Goal: Transaction & Acquisition: Purchase product/service

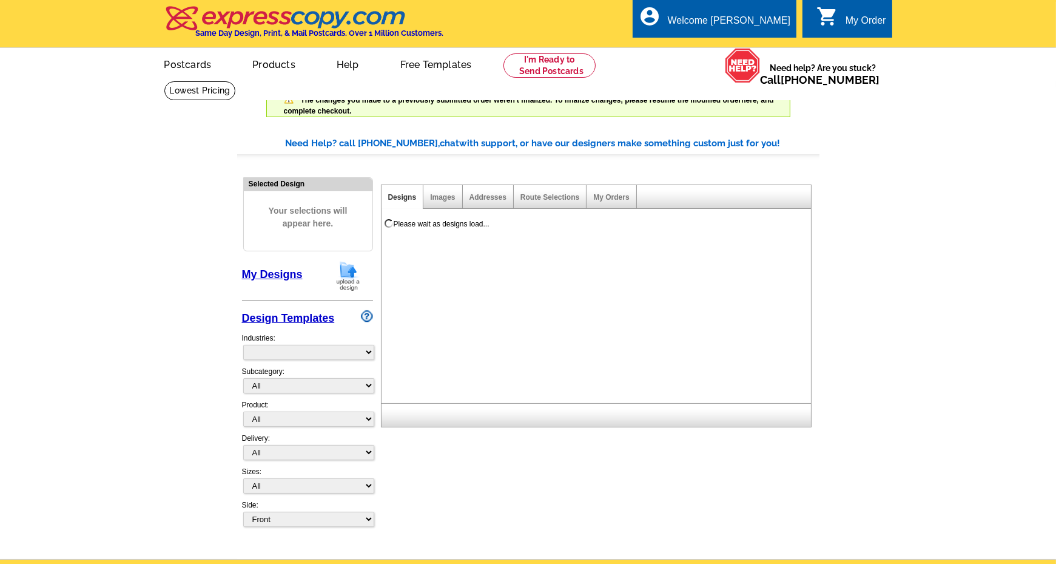
select select "785"
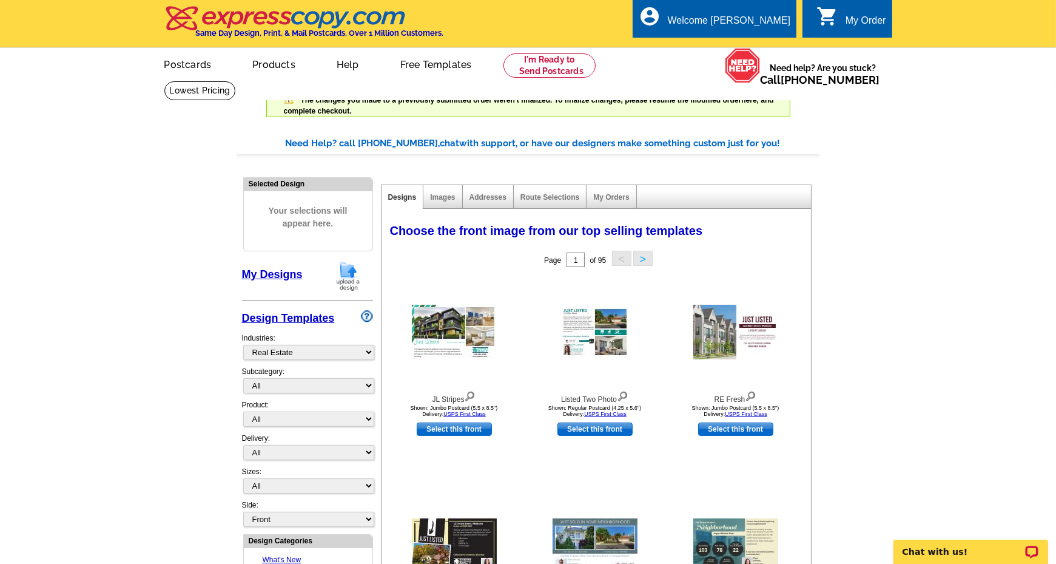
click at [266, 276] on link "My Designs" at bounding box center [272, 274] width 61 height 12
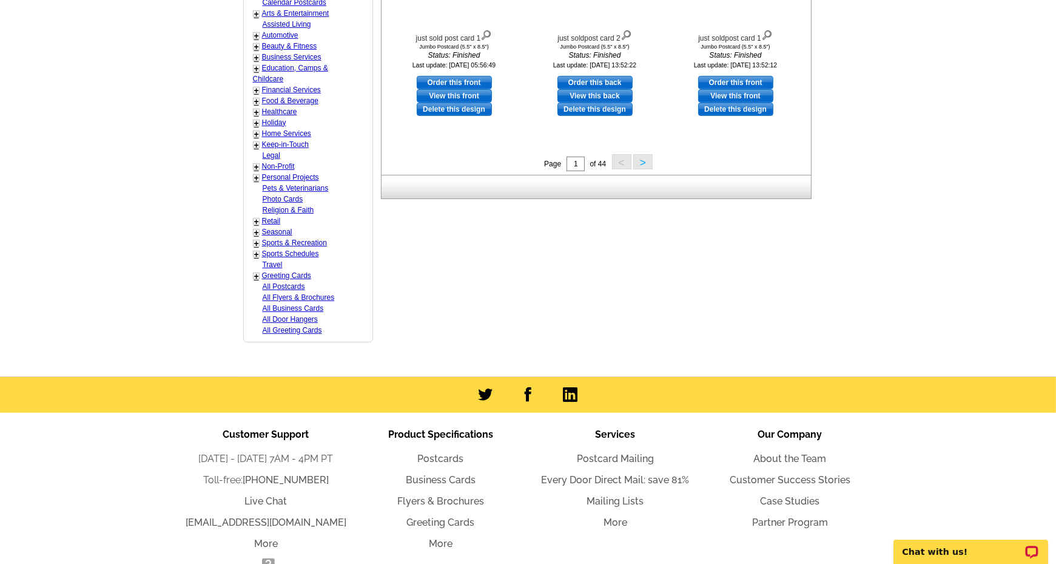
scroll to position [607, 0]
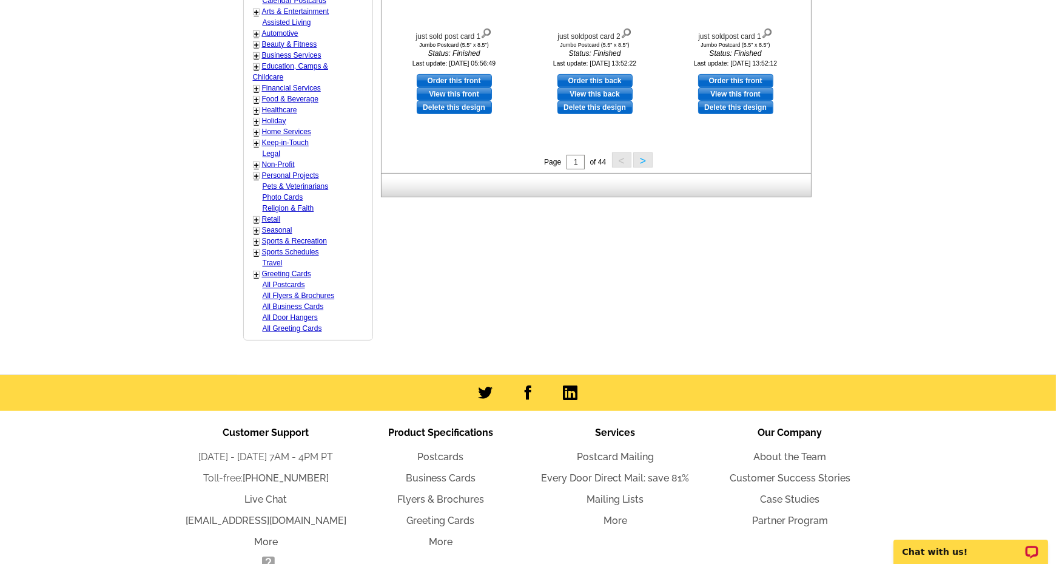
click at [640, 160] on button ">" at bounding box center [642, 159] width 19 height 15
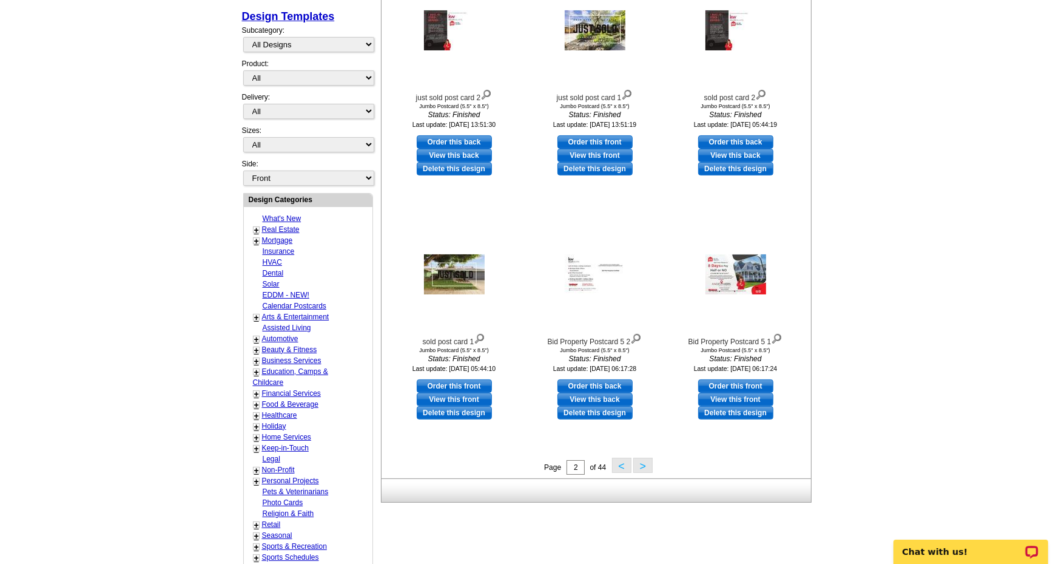
scroll to position [303, 0]
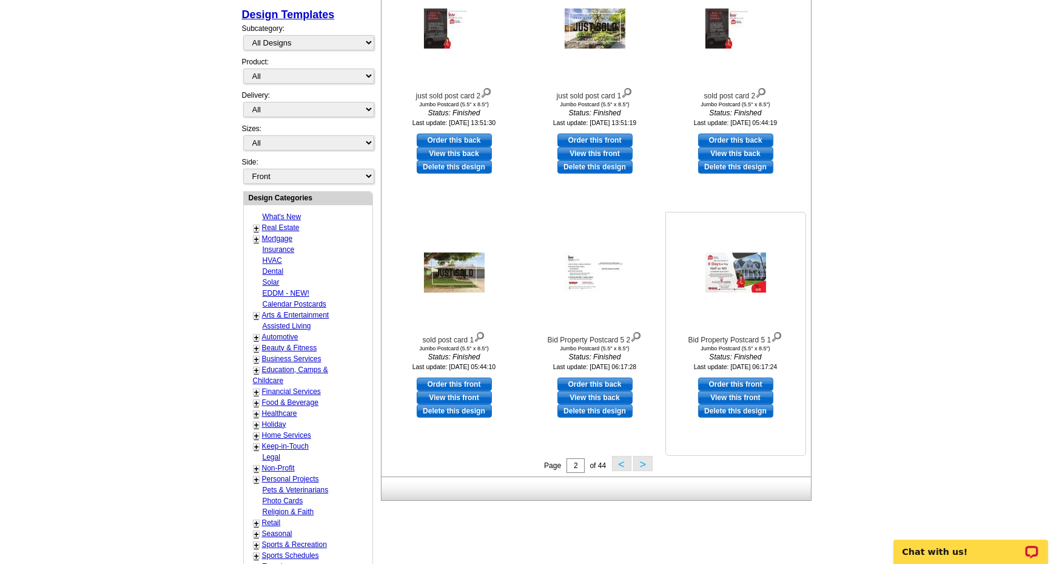
click at [746, 380] on link "Order this front" at bounding box center [735, 383] width 75 height 13
select select "2"
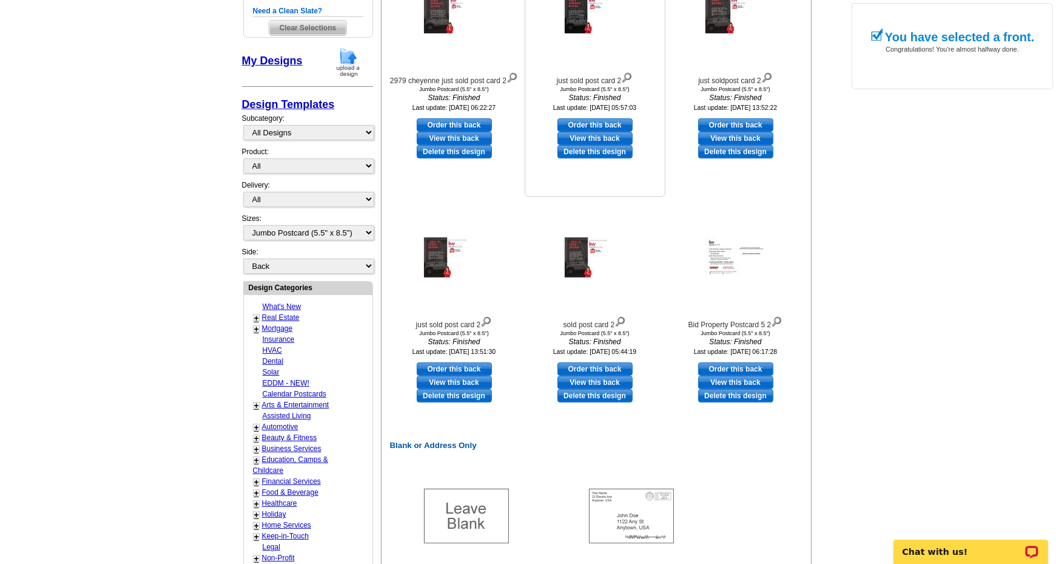
scroll to position [425, 0]
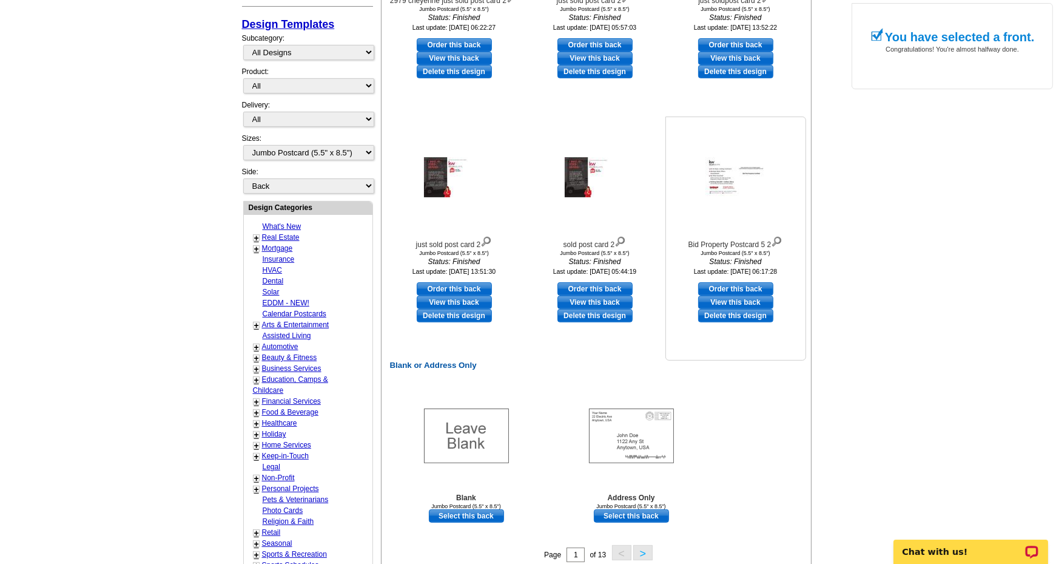
click at [729, 288] on link "Order this back" at bounding box center [735, 288] width 75 height 13
select select "front"
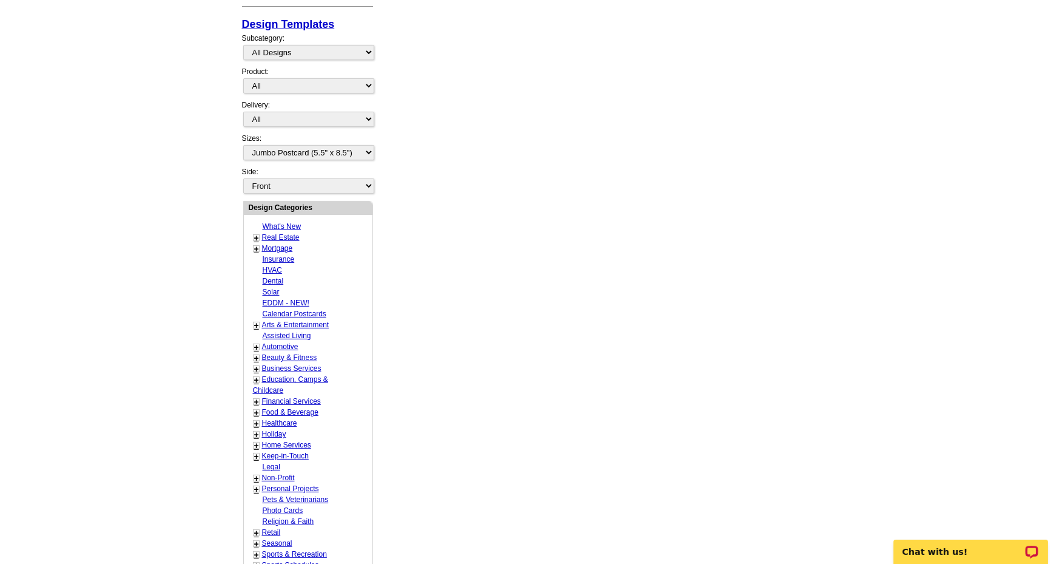
scroll to position [0, 0]
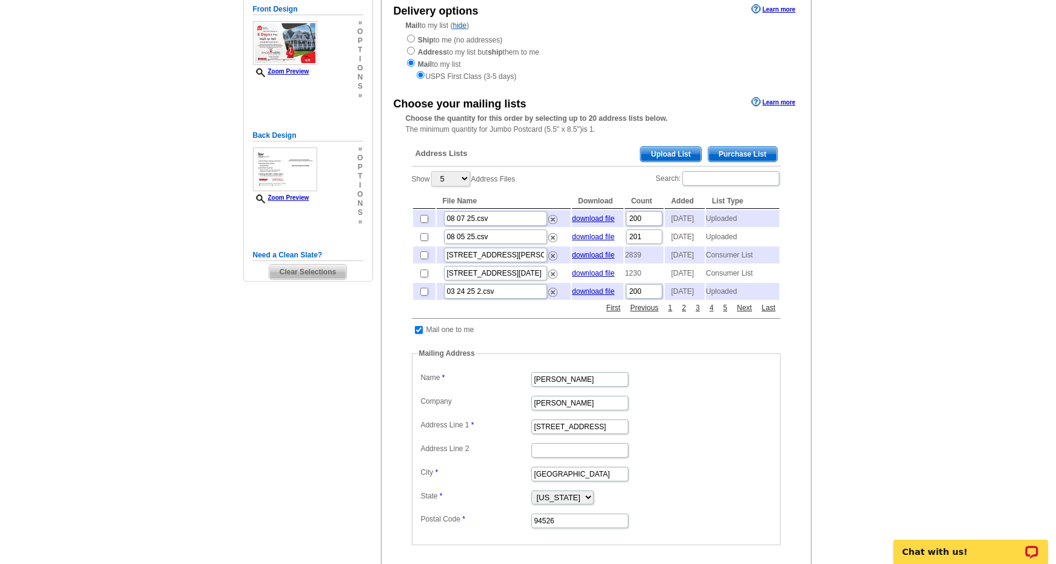
click at [663, 152] on span "Upload List" at bounding box center [671, 154] width 60 height 15
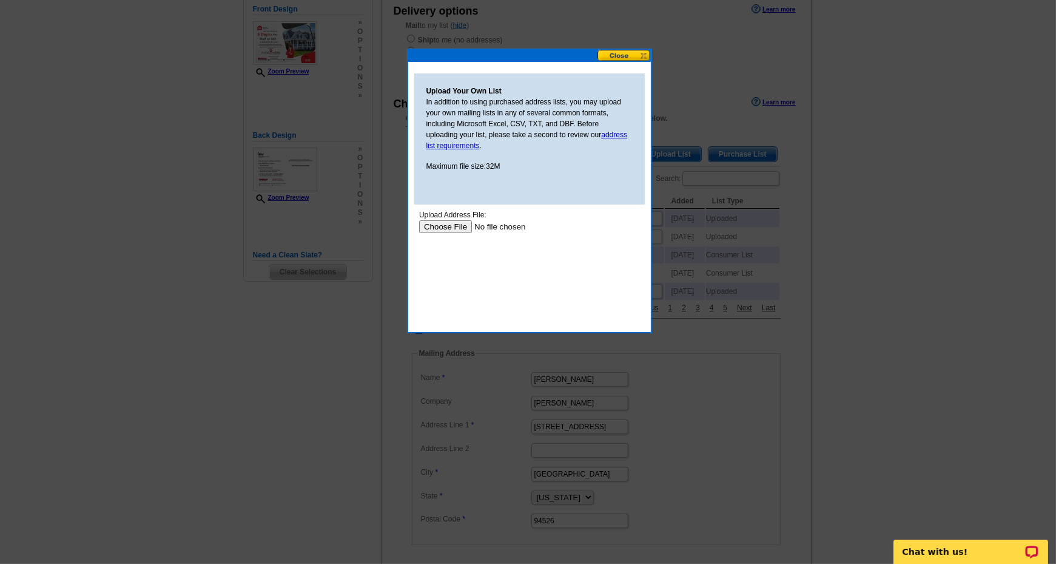
click at [454, 228] on input "file" at bounding box center [495, 226] width 153 height 13
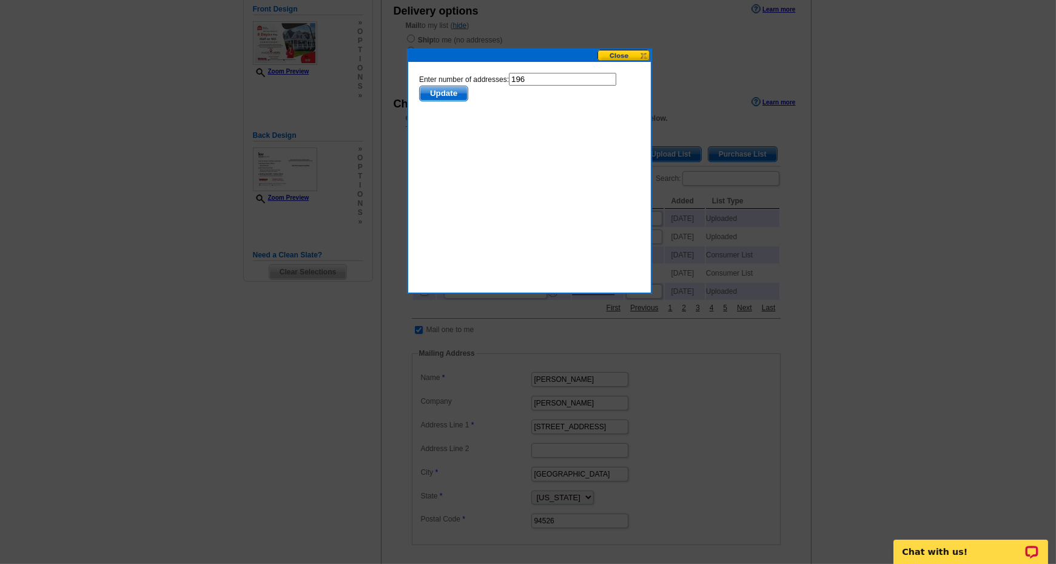
click at [428, 95] on span "Update" at bounding box center [443, 93] width 48 height 15
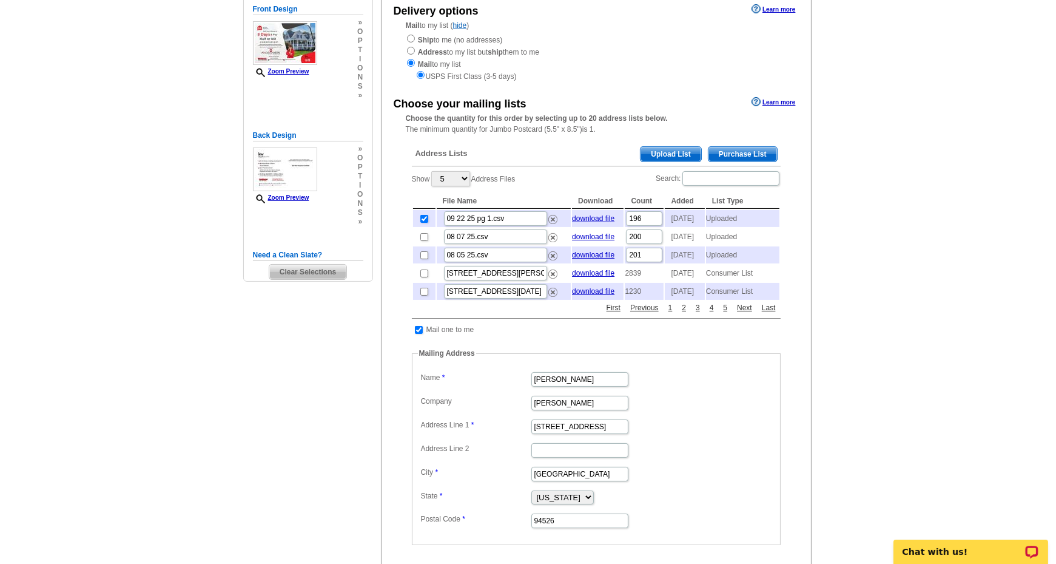
click at [670, 155] on span "Upload List" at bounding box center [671, 154] width 60 height 15
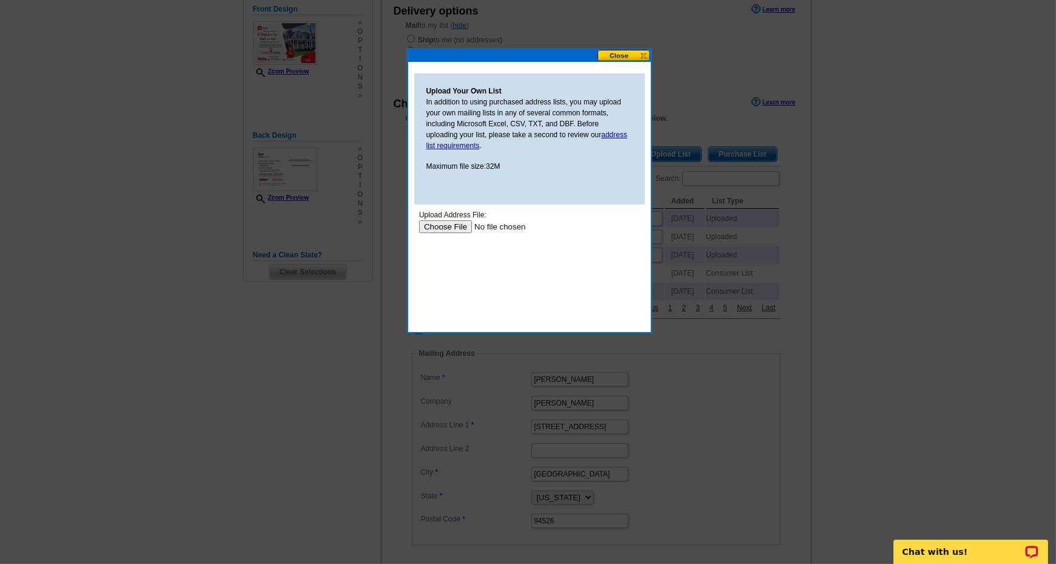
click at [456, 230] on input "file" at bounding box center [495, 226] width 153 height 13
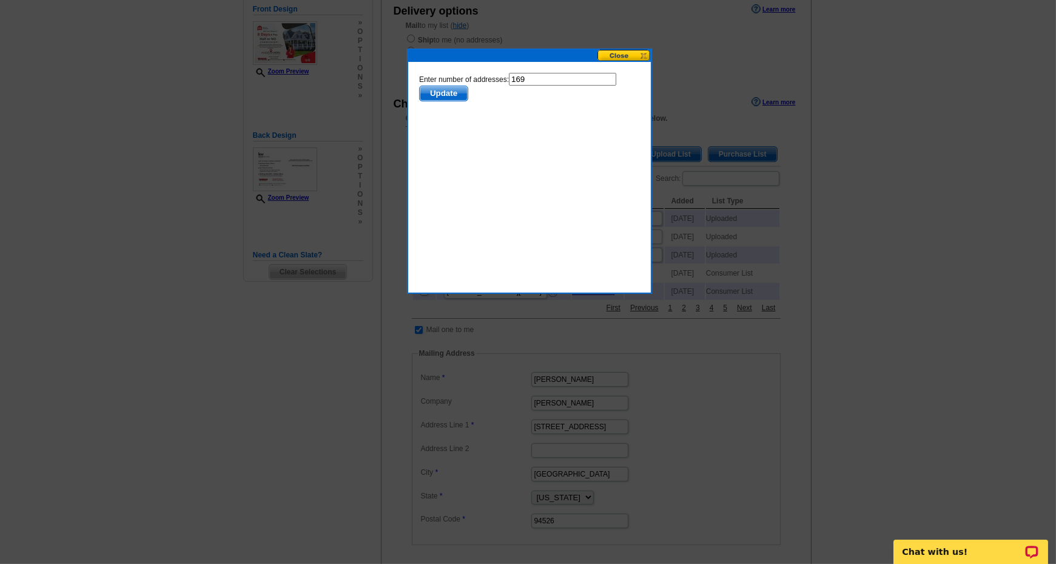
click at [442, 91] on span "Update" at bounding box center [443, 93] width 48 height 15
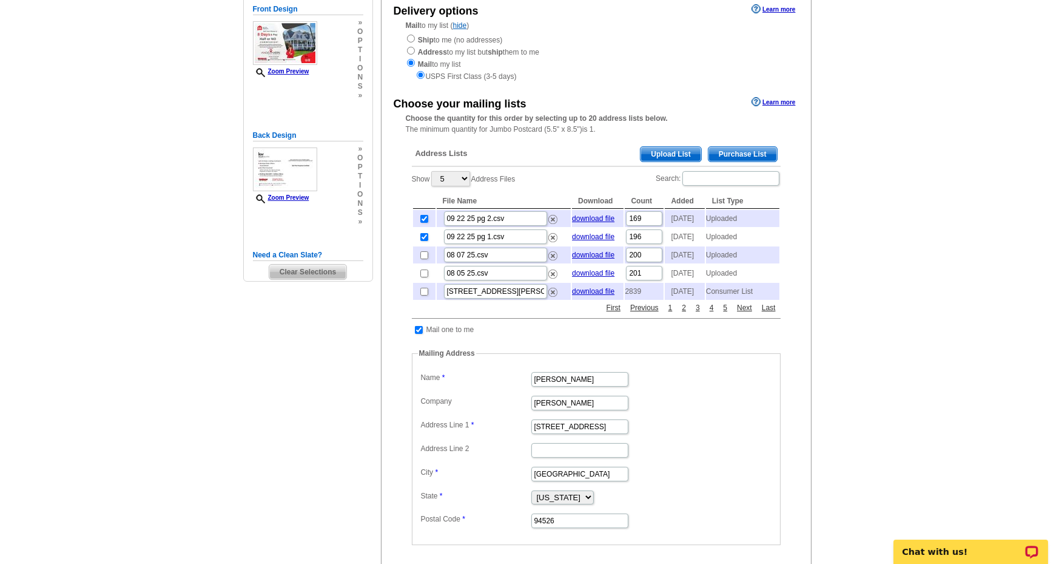
click at [661, 153] on span "Upload List" at bounding box center [671, 154] width 60 height 15
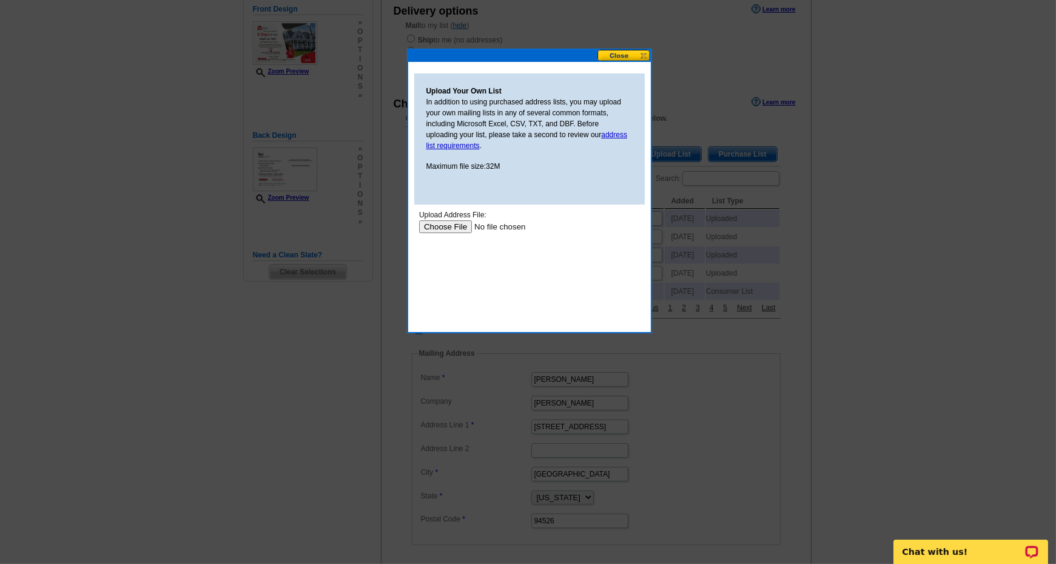
click at [446, 227] on input "file" at bounding box center [495, 226] width 153 height 13
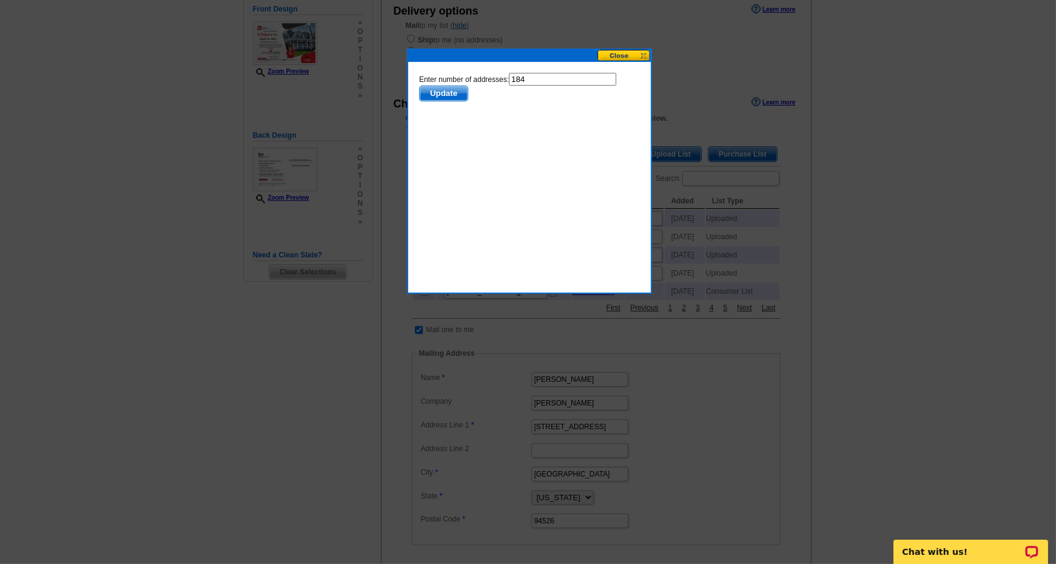
click at [445, 95] on span "Update" at bounding box center [443, 93] width 48 height 15
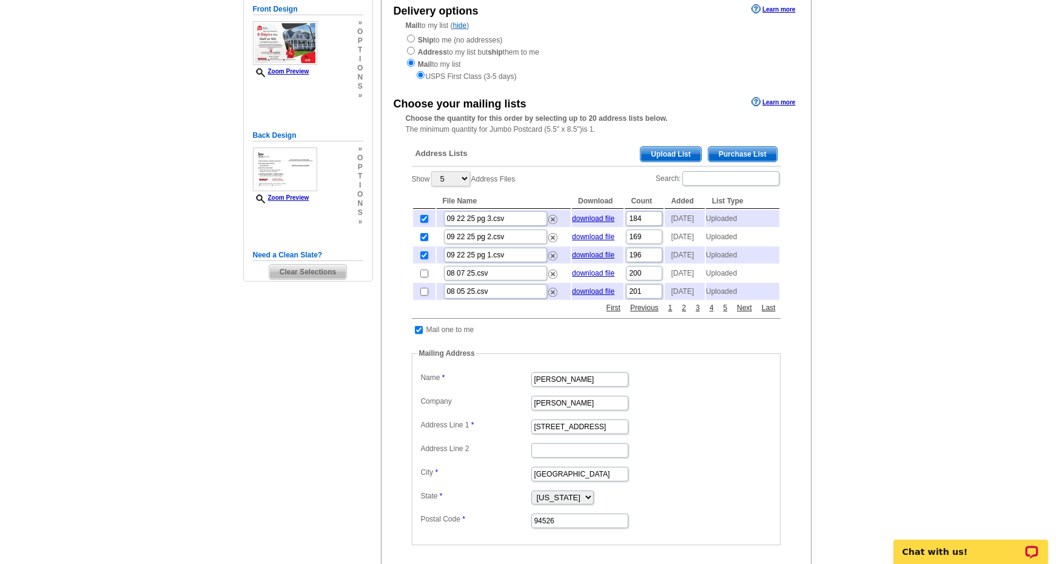
click at [658, 153] on span "Upload List" at bounding box center [671, 154] width 60 height 15
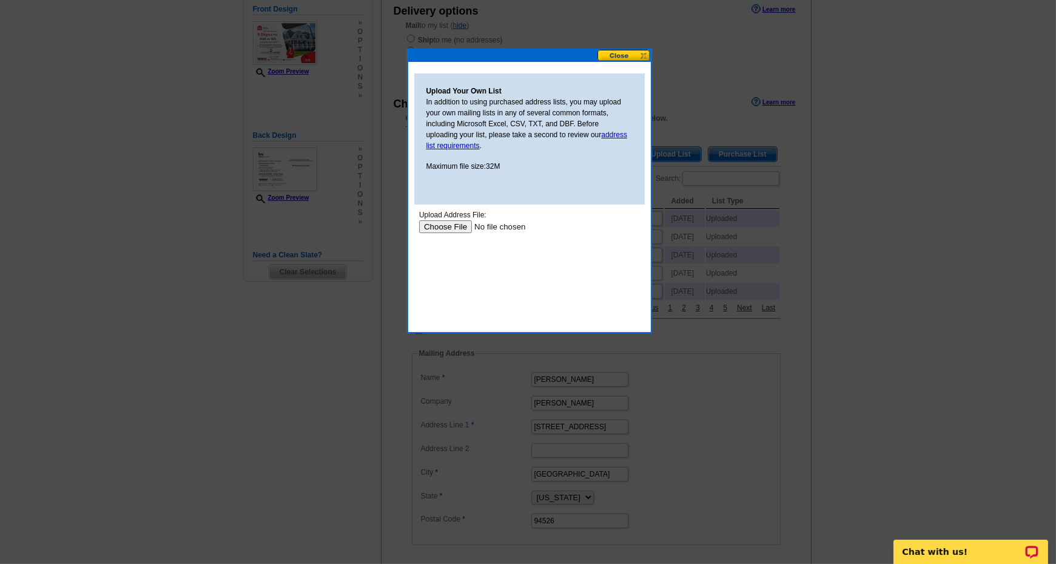
click at [459, 227] on input "file" at bounding box center [495, 226] width 153 height 13
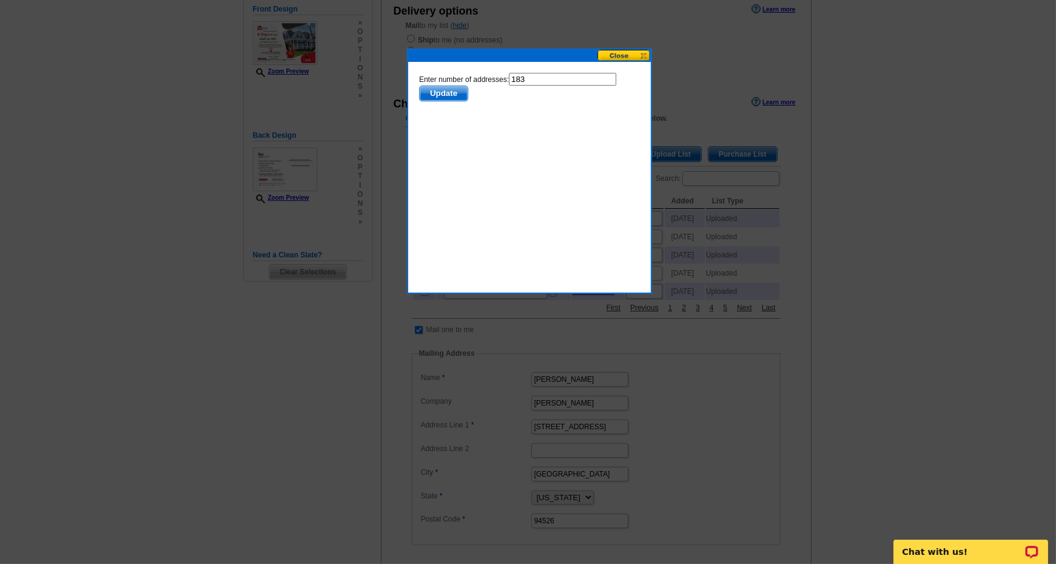
click at [437, 94] on span "Update" at bounding box center [443, 93] width 48 height 15
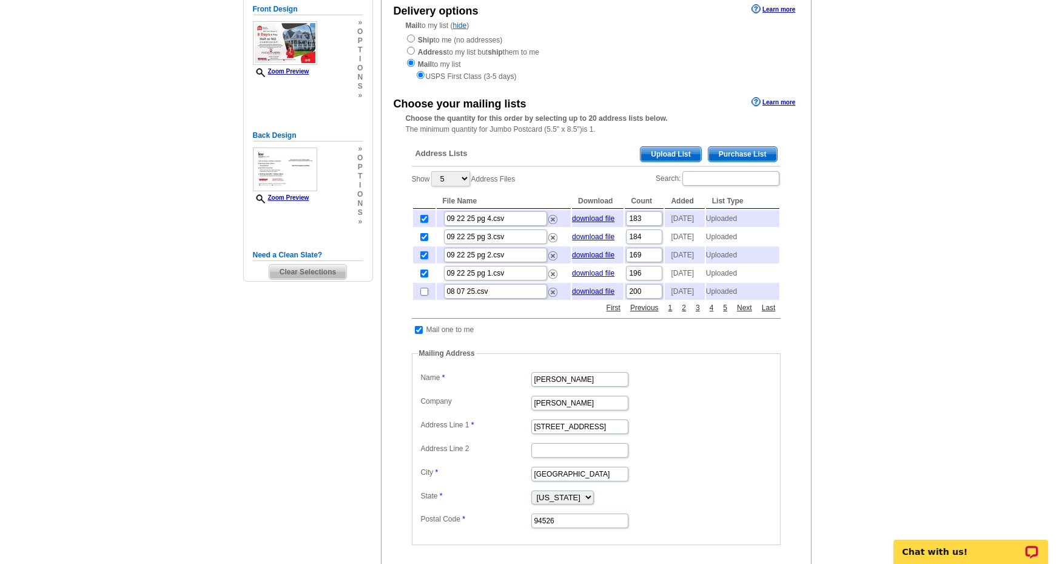
click at [661, 148] on span "Upload List" at bounding box center [671, 154] width 60 height 15
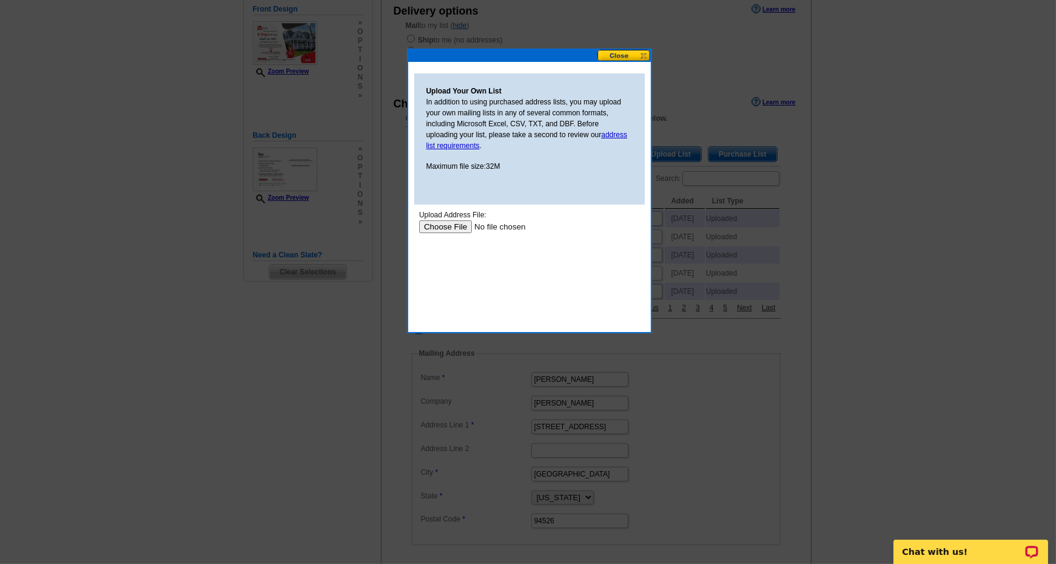
click at [434, 227] on input "file" at bounding box center [495, 226] width 153 height 13
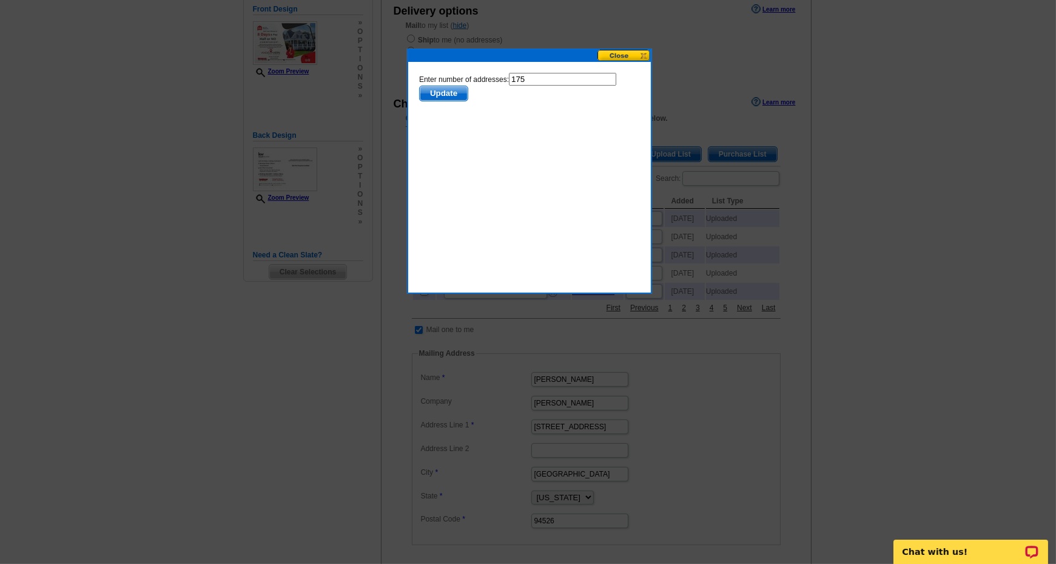
click at [429, 96] on span "Update" at bounding box center [443, 93] width 48 height 15
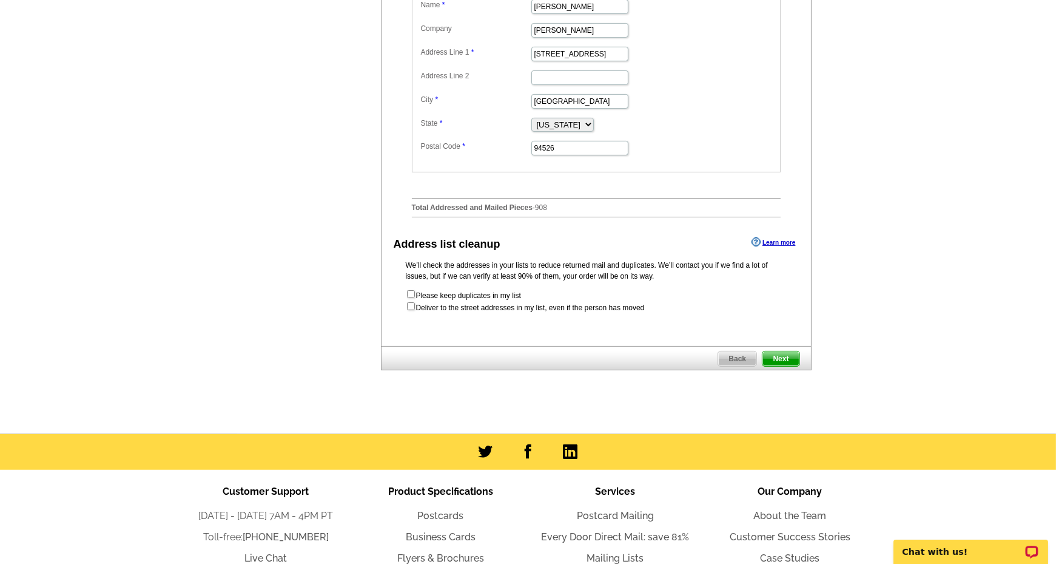
scroll to position [607, 0]
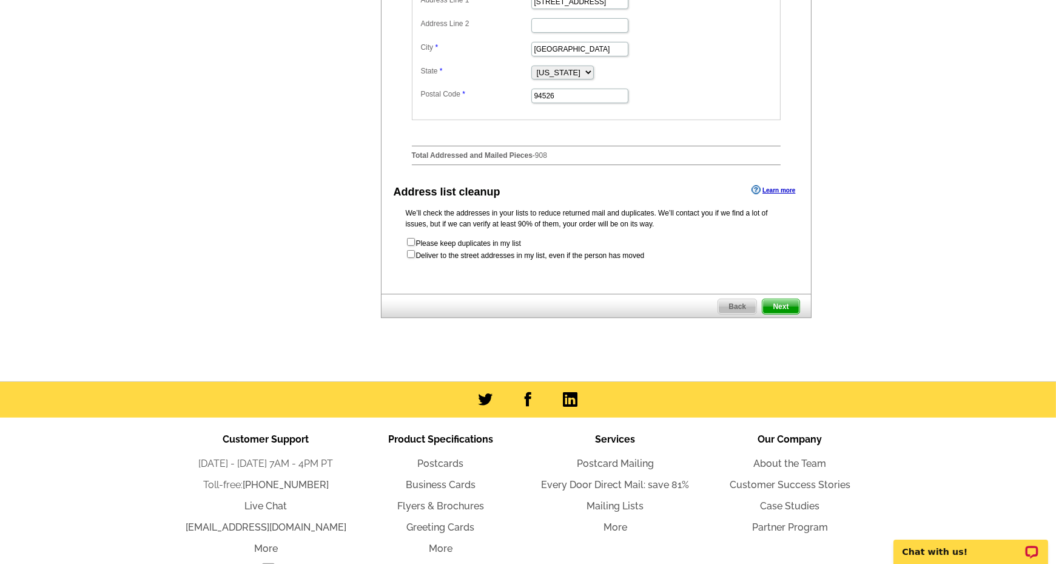
click at [782, 314] on span "Next" at bounding box center [781, 306] width 36 height 15
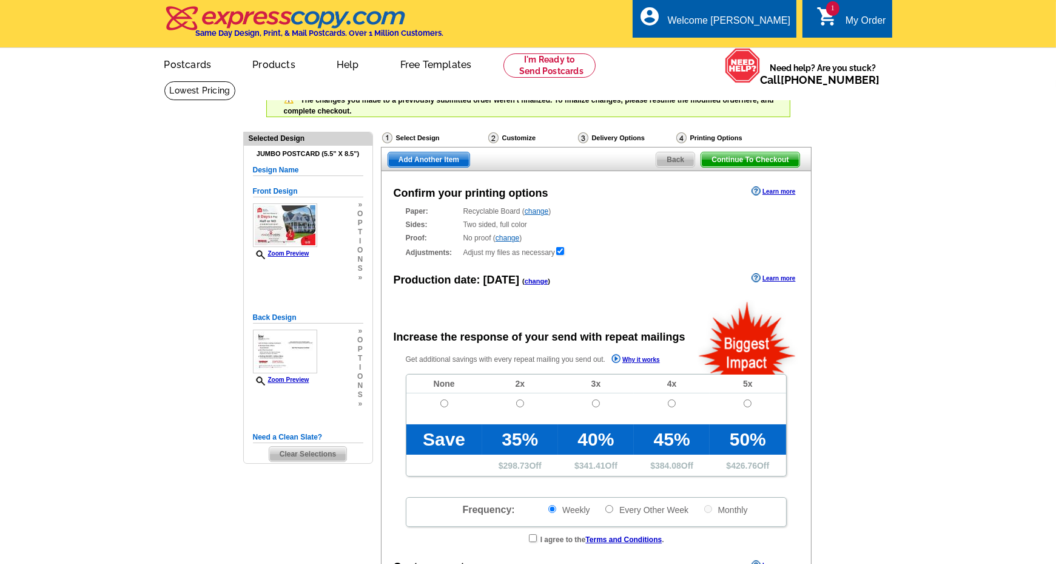
radio input "false"
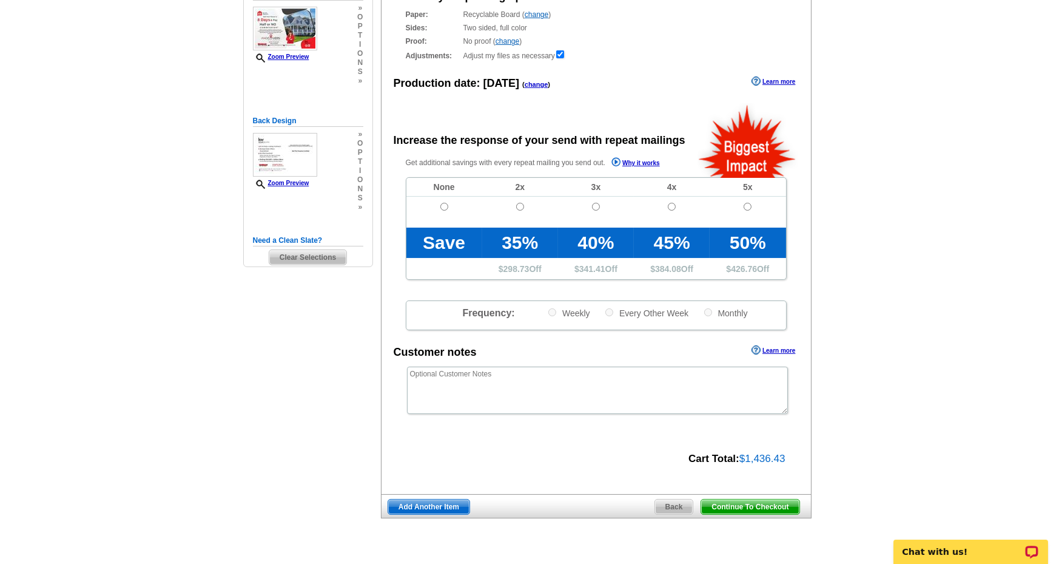
scroll to position [243, 0]
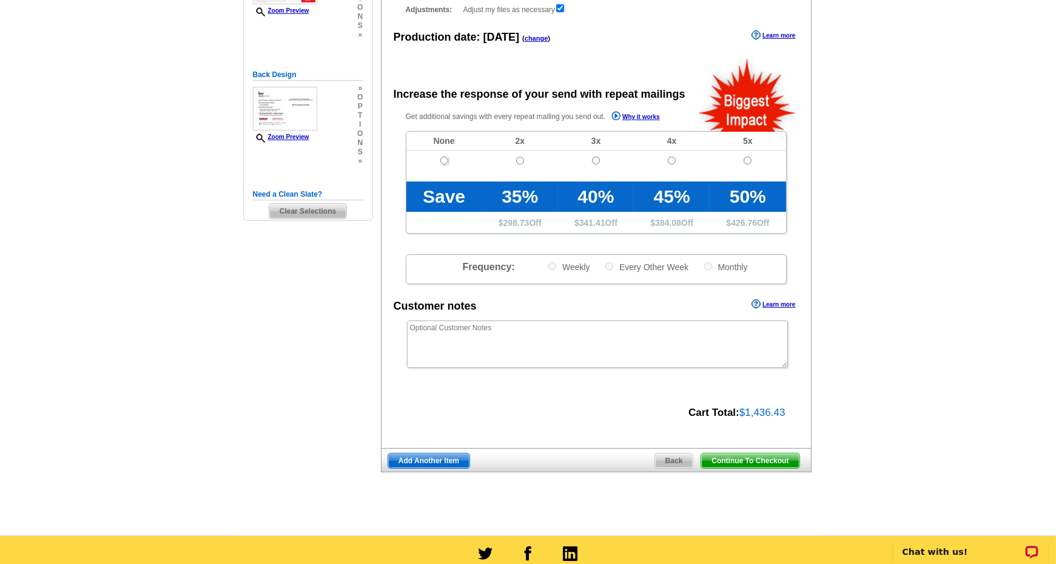
click at [442, 160] on input "radio" at bounding box center [444, 161] width 8 height 8
radio input "true"
click at [772, 459] on span "Continue To Checkout" at bounding box center [750, 460] width 98 height 15
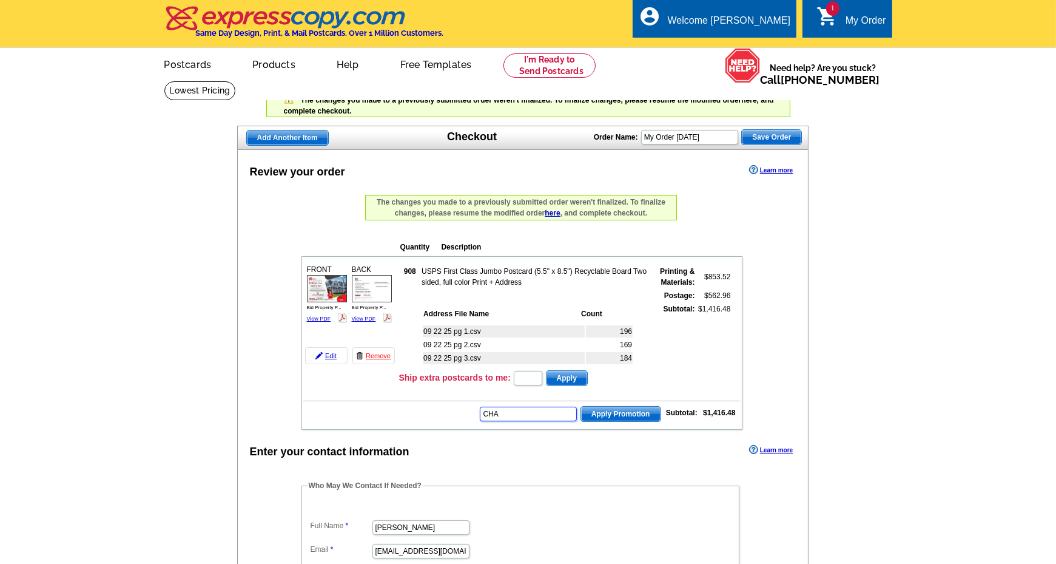
scroll to position [607, 0]
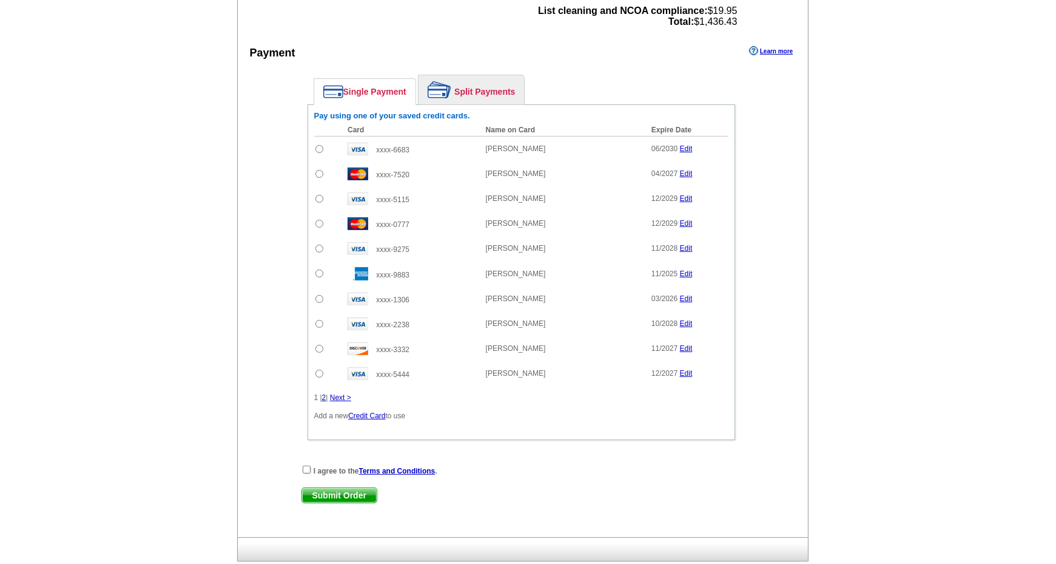
type input "CHAT20"
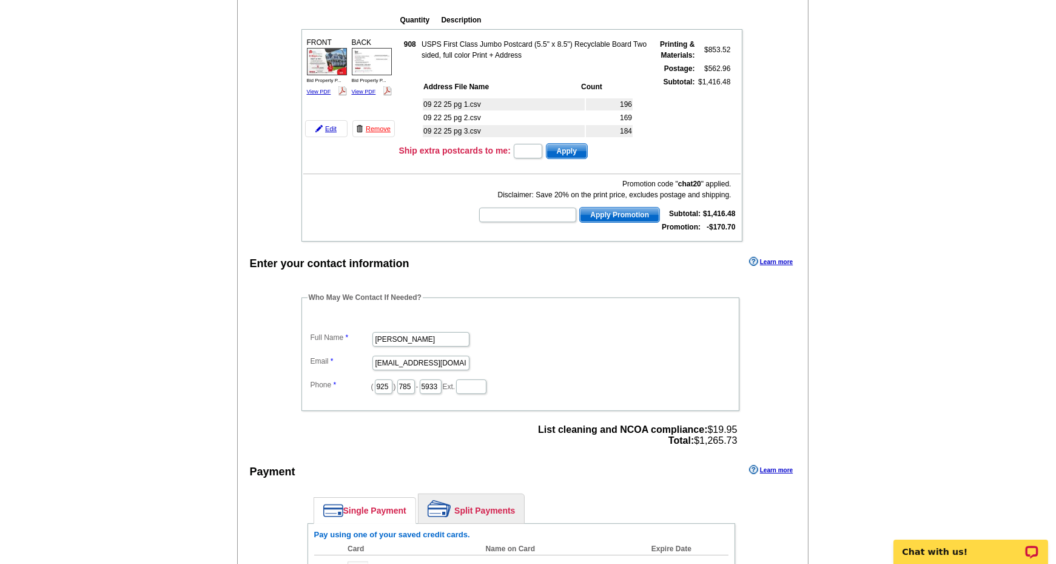
scroll to position [221, 0]
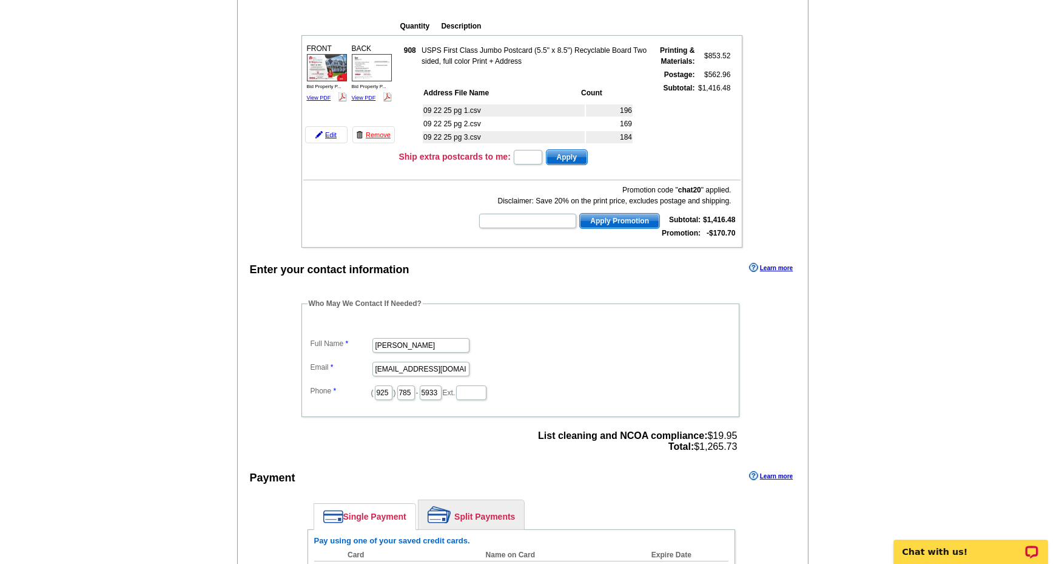
click at [522, 216] on input "text" at bounding box center [527, 221] width 97 height 15
type input "hurry40"
click at [604, 214] on span "Apply Promotion" at bounding box center [619, 221] width 79 height 15
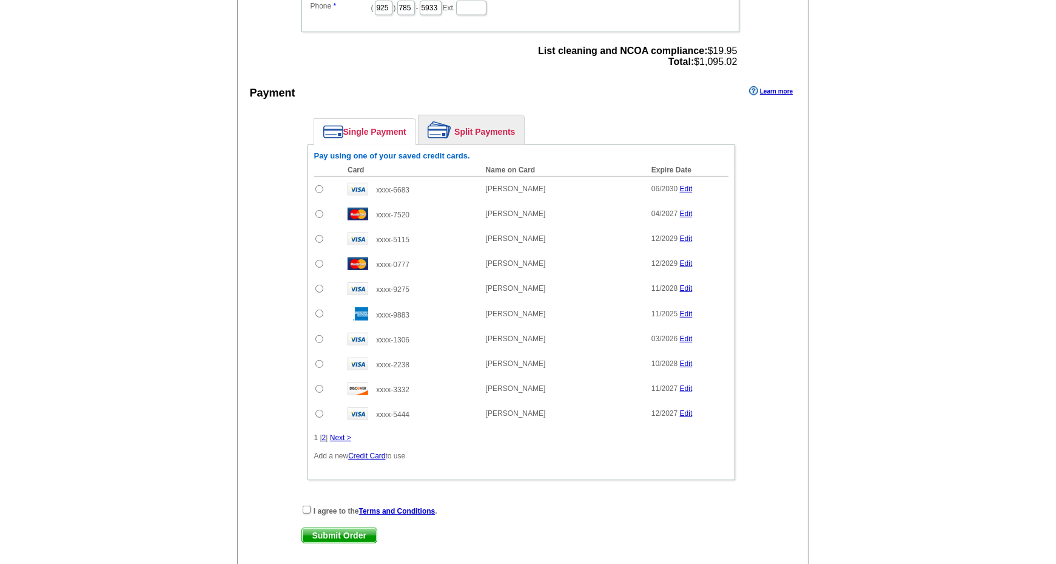
scroll to position [645, 0]
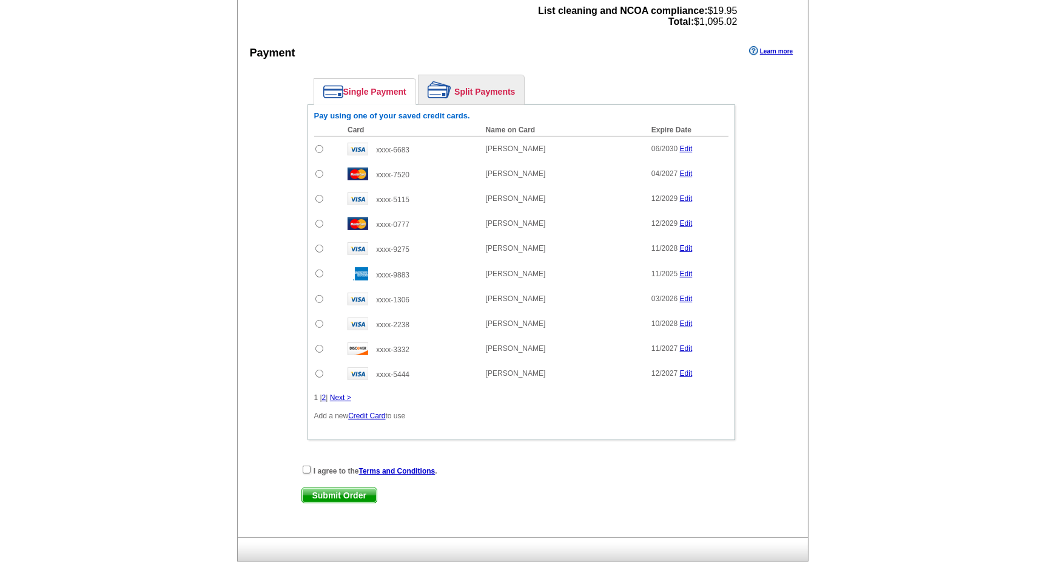
click at [318, 145] on input "radio" at bounding box center [319, 149] width 8 height 8
radio input "true"
click at [307, 465] on input "checkbox" at bounding box center [307, 469] width 8 height 8
checkbox input "true"
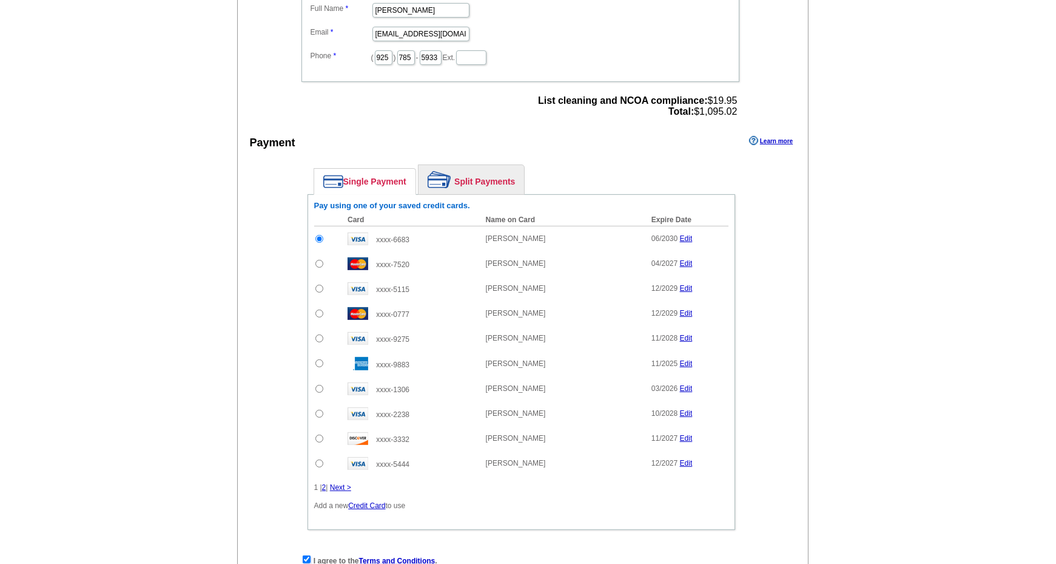
scroll to position [849, 0]
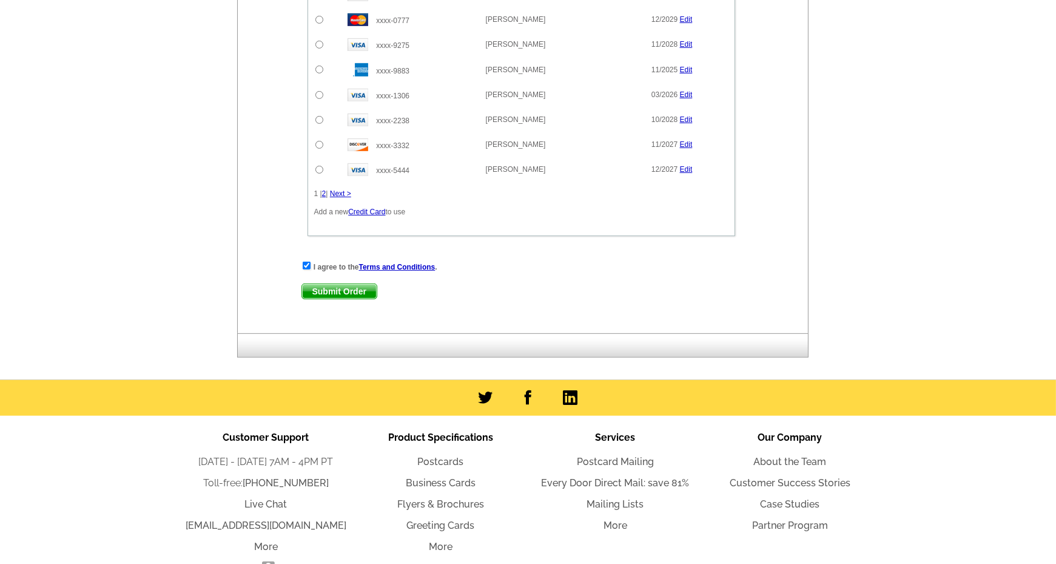
click at [323, 284] on span "Submit Order" at bounding box center [339, 291] width 75 height 15
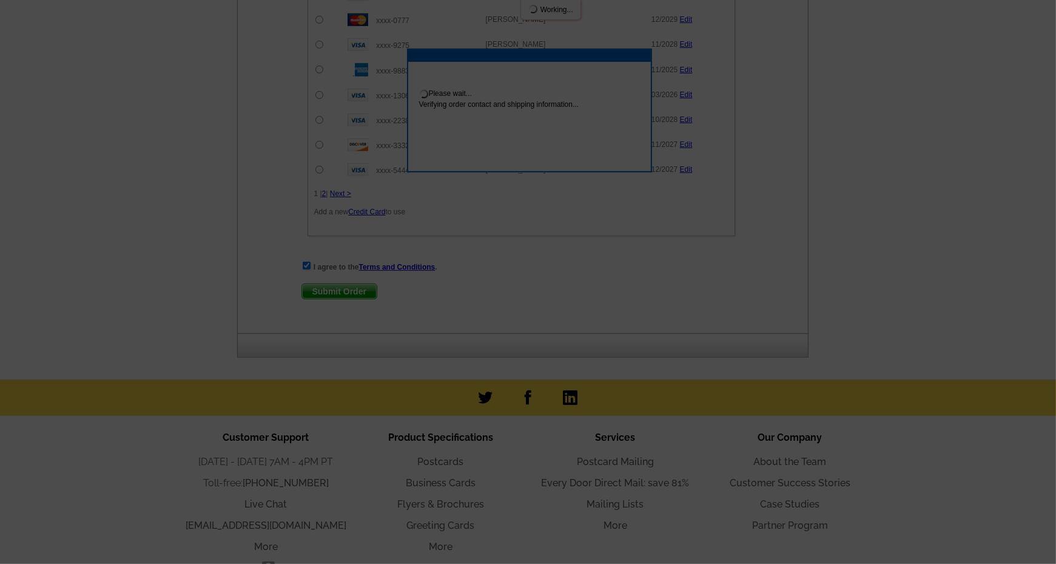
scroll to position [911, 0]
